Goal: Share content

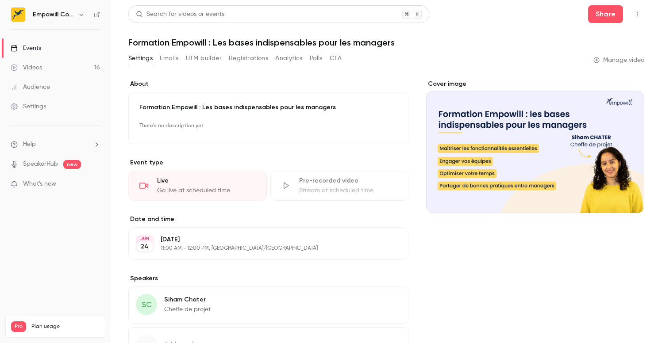
click at [53, 69] on link "Videos 16" at bounding box center [55, 67] width 111 height 19
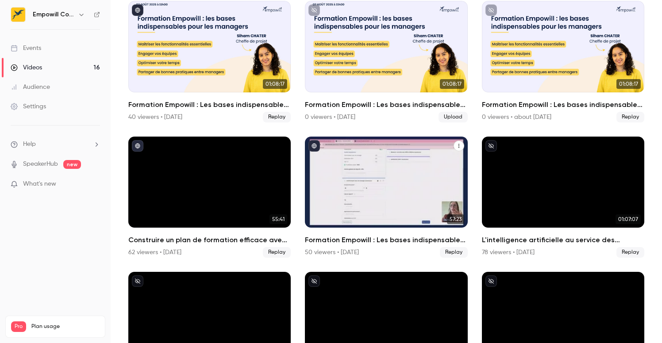
scroll to position [78, 0]
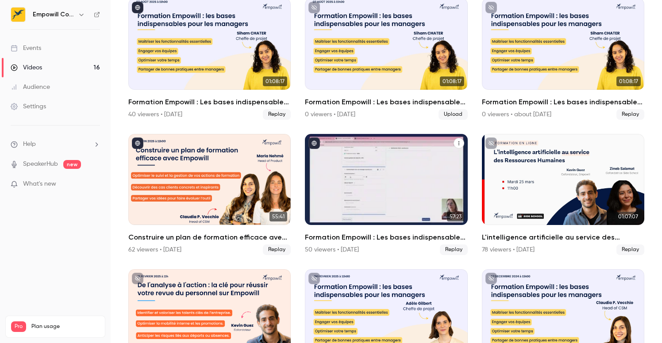
click at [388, 200] on div "Formation Empowill : Les bases indispensables pour les managers" at bounding box center [386, 180] width 162 height 92
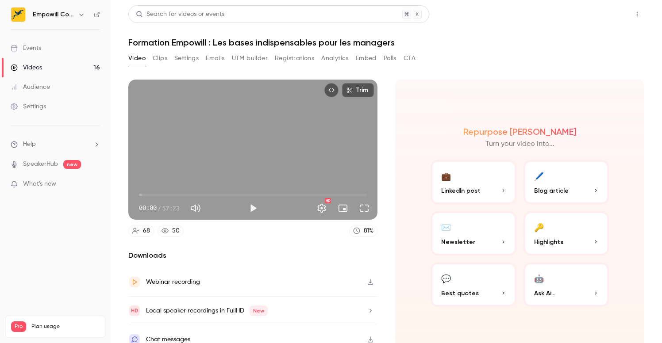
click at [617, 10] on button "Share" at bounding box center [605, 14] width 35 height 18
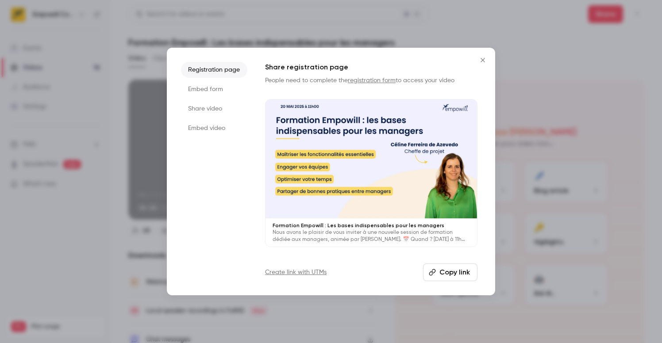
click at [211, 110] on li "Share video" at bounding box center [214, 109] width 66 height 16
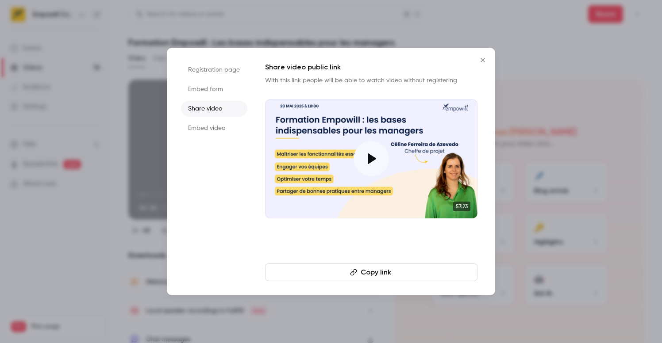
click at [373, 273] on button "Copy link" at bounding box center [371, 273] width 212 height 18
